Goal: Navigation & Orientation: Find specific page/section

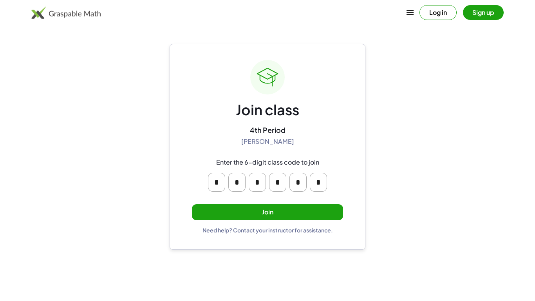
click at [296, 215] on button "Join" at bounding box center [267, 212] width 151 height 16
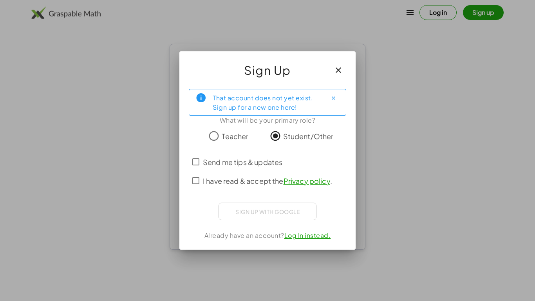
click at [232, 180] on span "I have read & accept the Privacy policy ." at bounding box center [267, 180] width 129 height 11
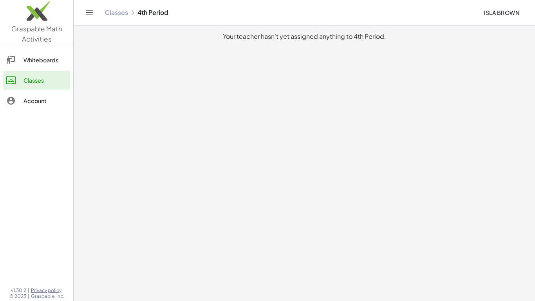
click at [8, 97] on icon at bounding box center [10, 100] width 9 height 9
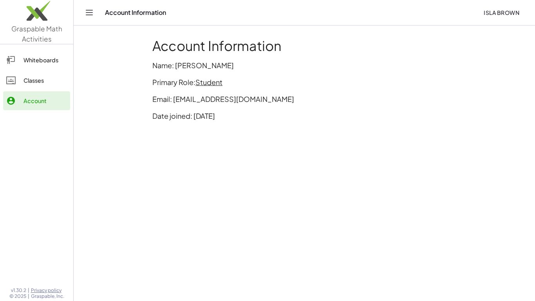
click at [23, 63] on div "Whiteboards" at bounding box center [44, 59] width 43 height 9
